Goal: Understand process/instructions: Learn about a topic

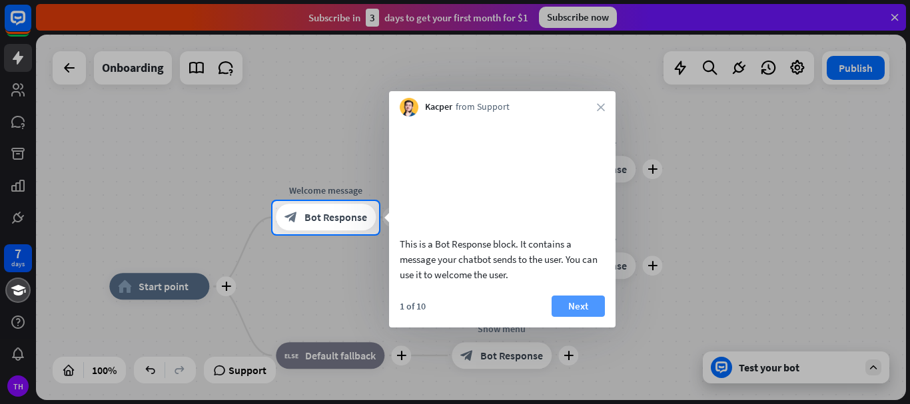
click at [593, 317] on button "Next" at bounding box center [578, 306] width 53 height 21
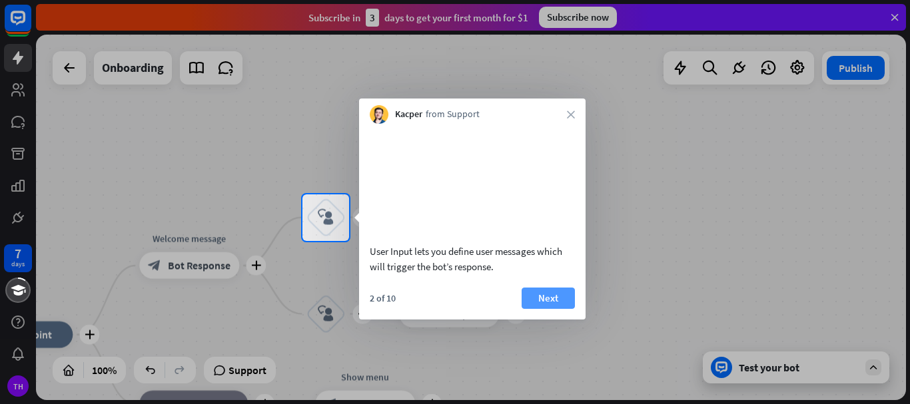
click at [551, 309] on button "Next" at bounding box center [548, 298] width 53 height 21
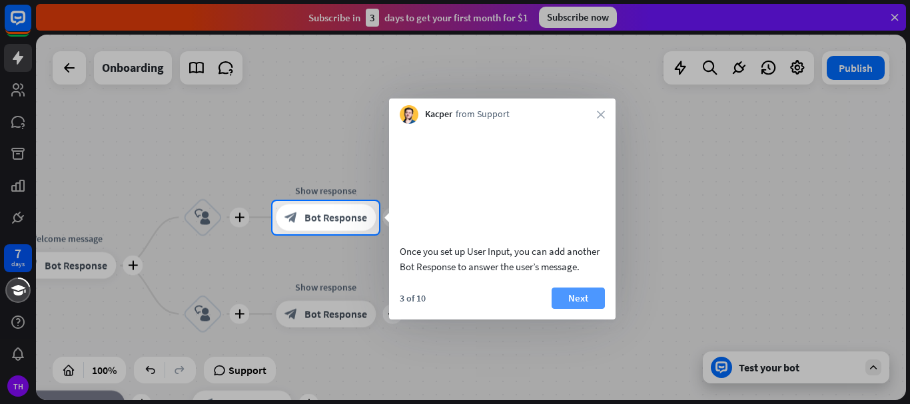
click at [570, 309] on button "Next" at bounding box center [578, 298] width 53 height 21
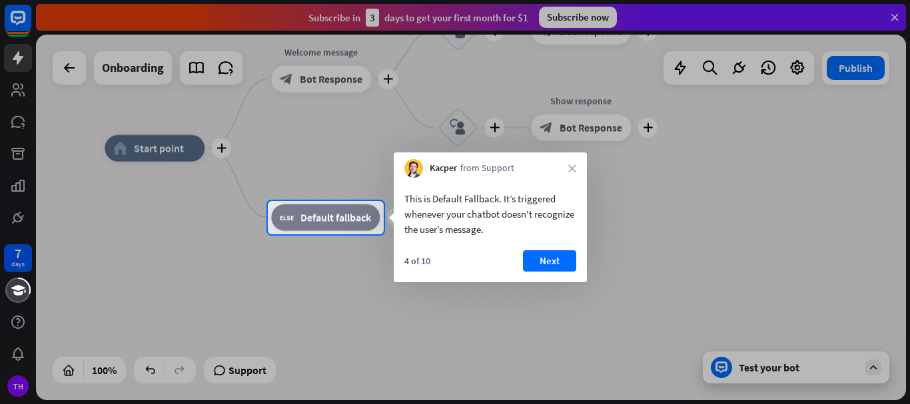
click at [538, 272] on div "4 of 10 Next" at bounding box center [490, 266] width 193 height 32
click at [548, 262] on button "Next" at bounding box center [549, 260] width 53 height 21
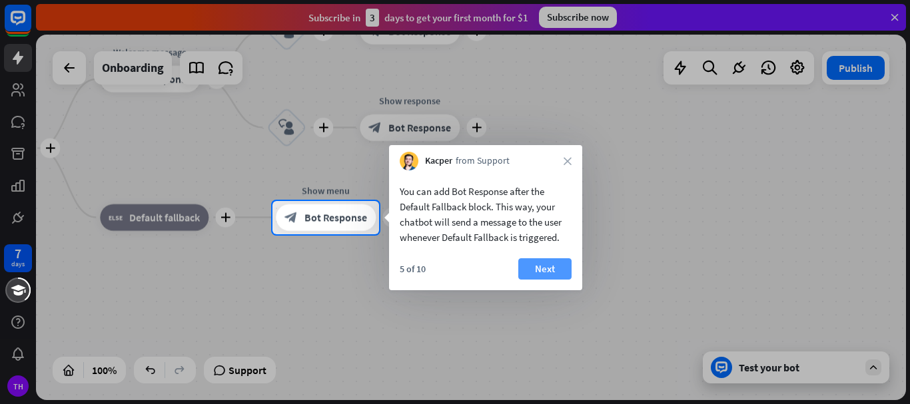
click at [551, 264] on button "Next" at bounding box center [544, 268] width 53 height 21
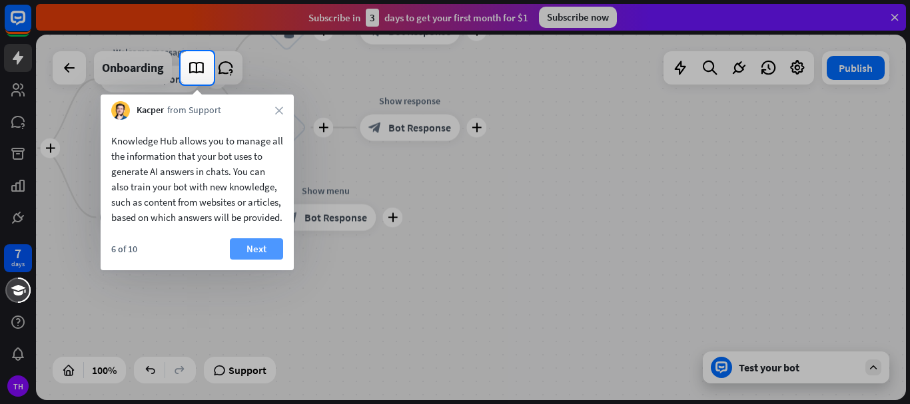
click at [260, 260] on button "Next" at bounding box center [256, 248] width 53 height 21
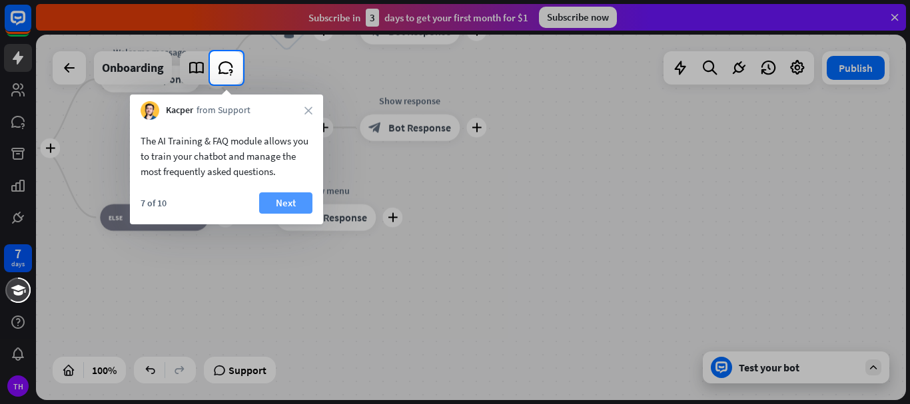
click at [283, 212] on button "Next" at bounding box center [285, 203] width 53 height 21
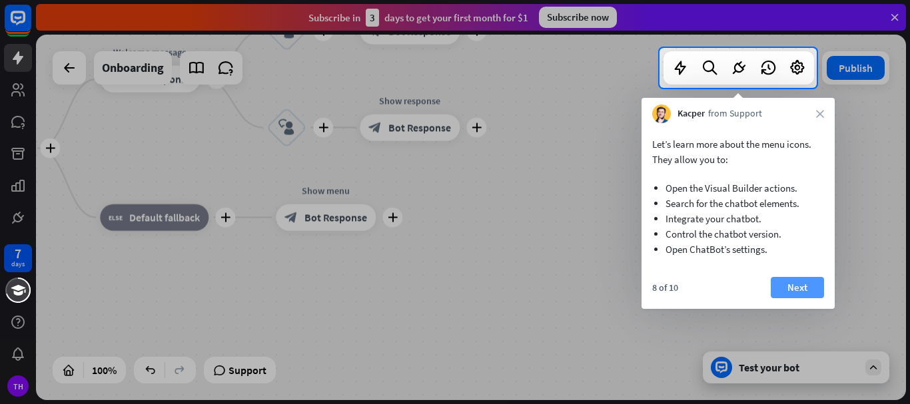
click at [811, 292] on button "Next" at bounding box center [797, 287] width 53 height 21
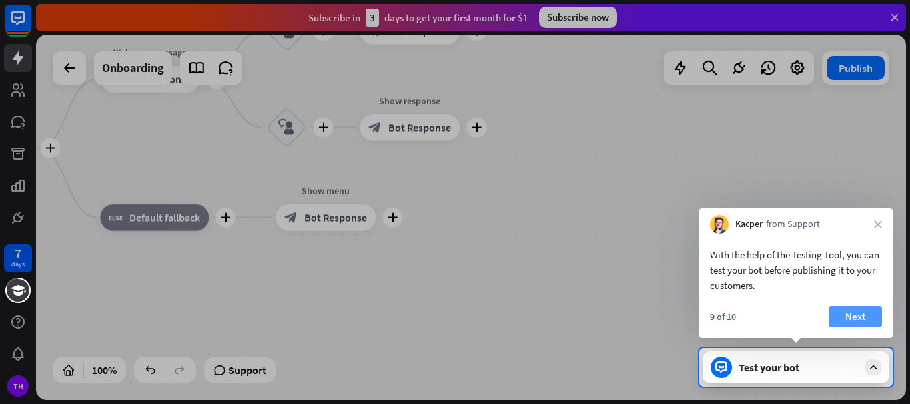
click at [850, 314] on button "Next" at bounding box center [855, 316] width 53 height 21
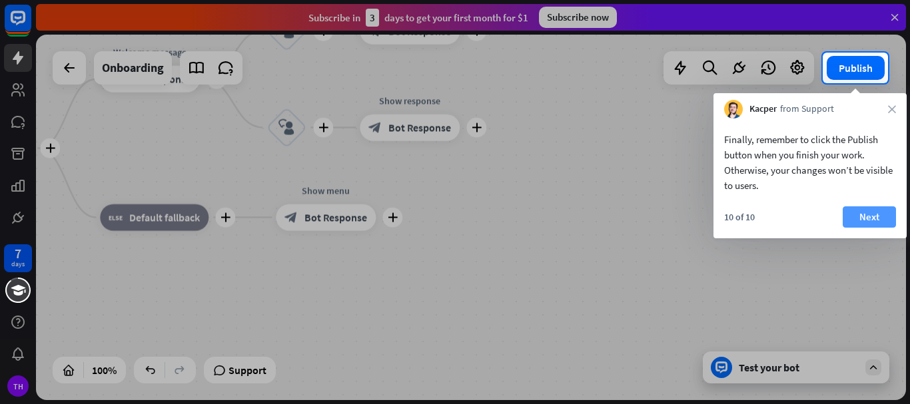
click at [863, 209] on button "Next" at bounding box center [869, 217] width 53 height 21
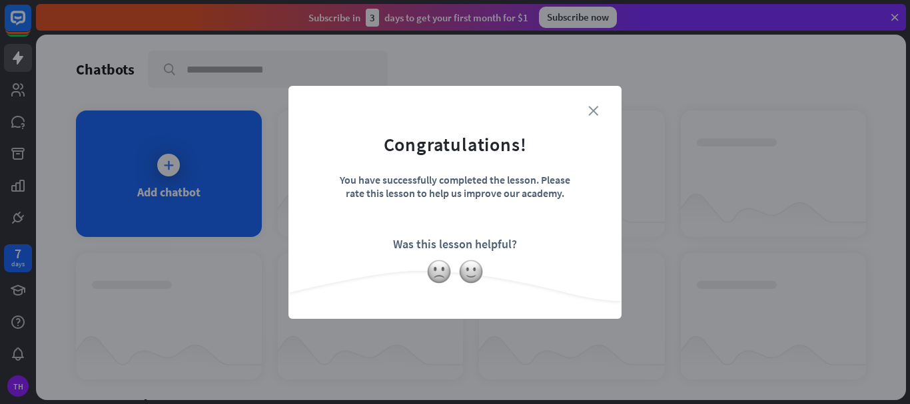
click at [597, 111] on icon "close" at bounding box center [593, 111] width 10 height 10
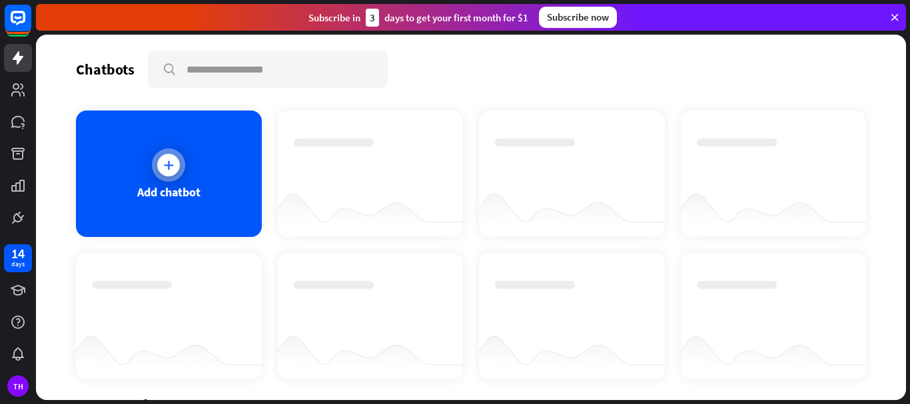
click at [169, 161] on icon at bounding box center [168, 165] width 13 height 13
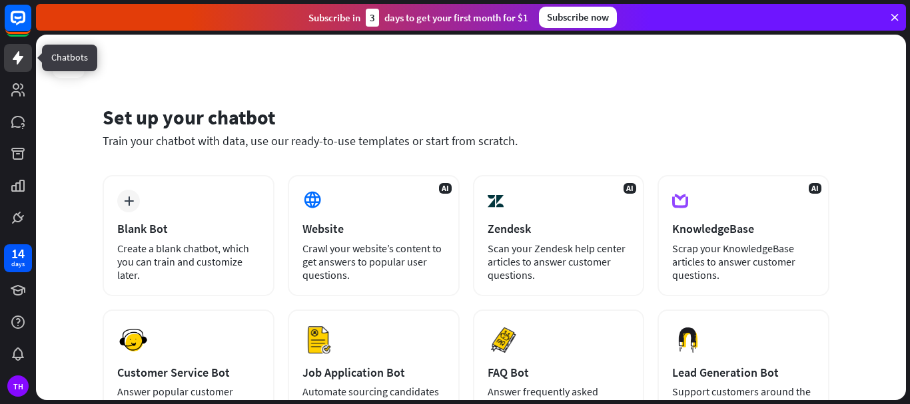
click at [23, 65] on icon at bounding box center [18, 58] width 16 height 16
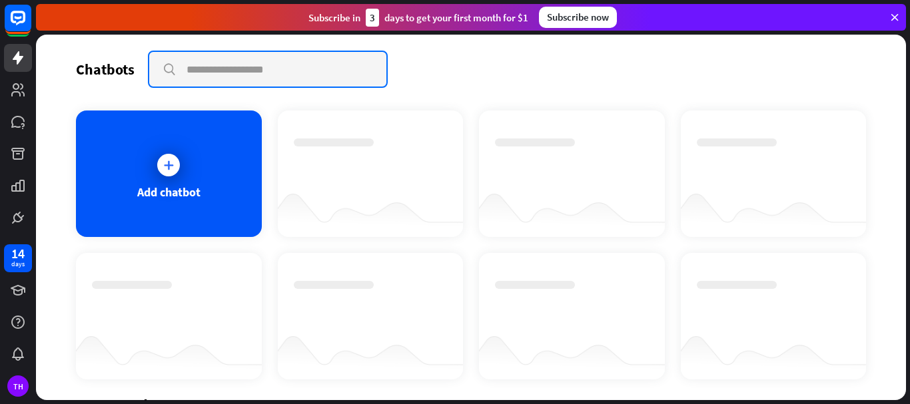
click at [191, 70] on input "text" at bounding box center [267, 69] width 237 height 35
type input "**********"
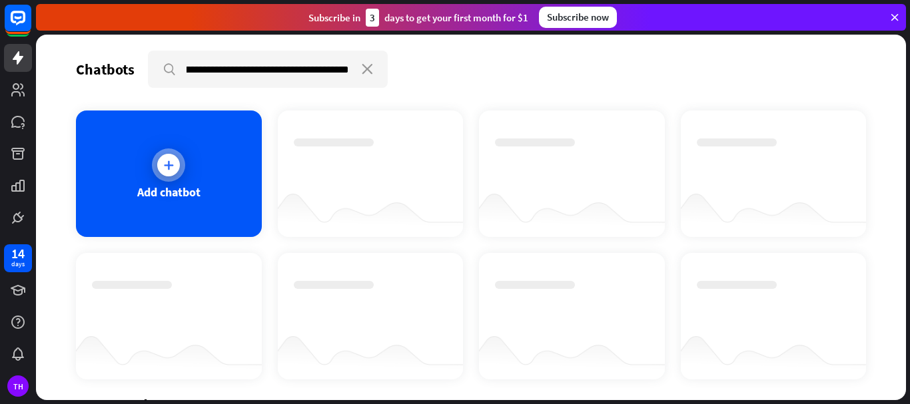
scroll to position [0, 0]
click at [171, 159] on icon at bounding box center [168, 165] width 13 height 13
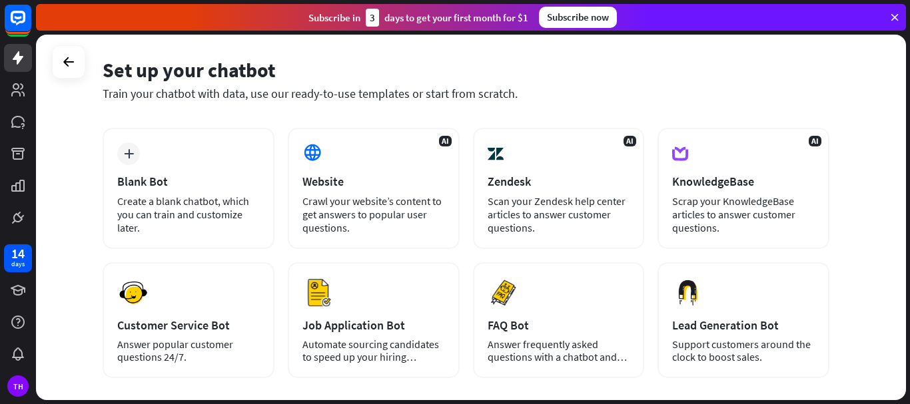
scroll to position [25, 0]
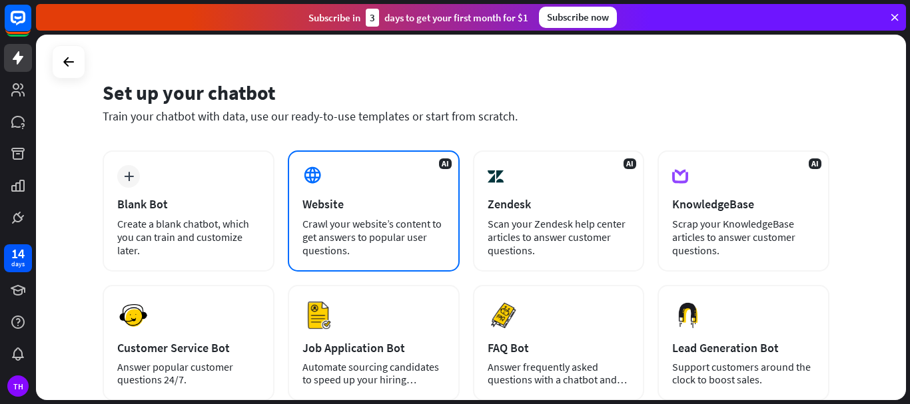
click at [312, 171] on icon at bounding box center [312, 175] width 20 height 20
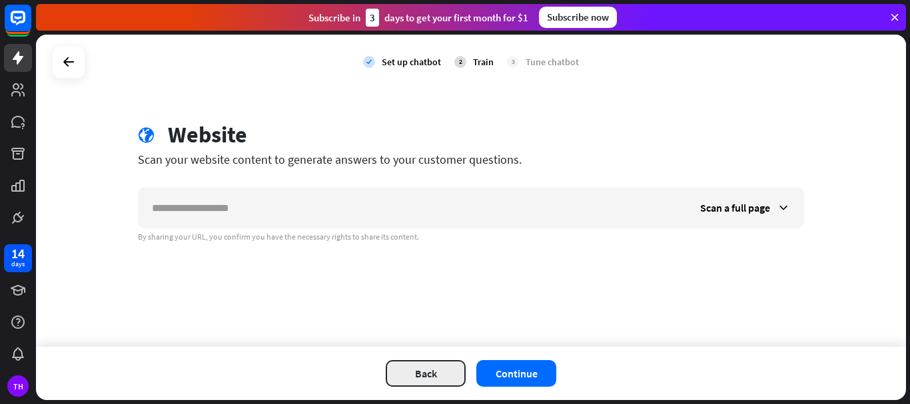
click at [432, 374] on button "Back" at bounding box center [426, 373] width 80 height 27
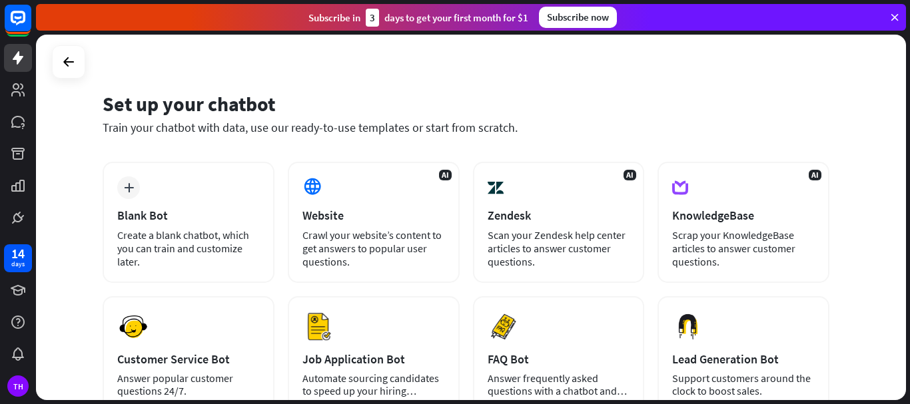
scroll to position [0, 0]
